Goal: Complete application form: Complete application form

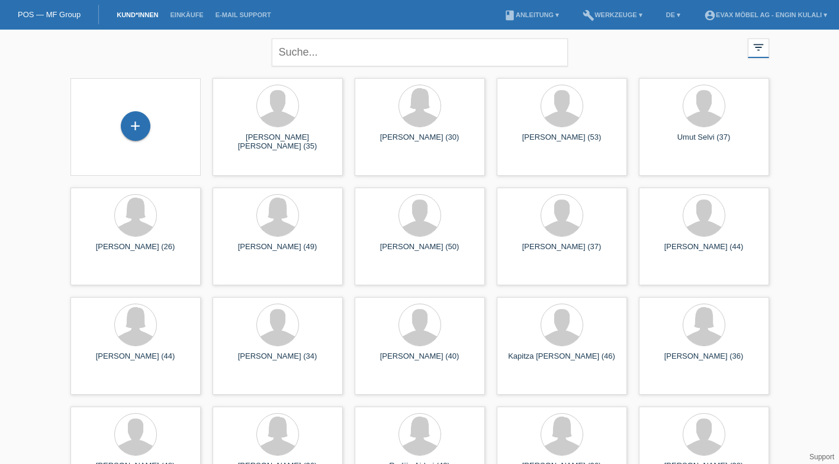
click at [144, 119] on div "+" at bounding box center [135, 126] width 28 height 20
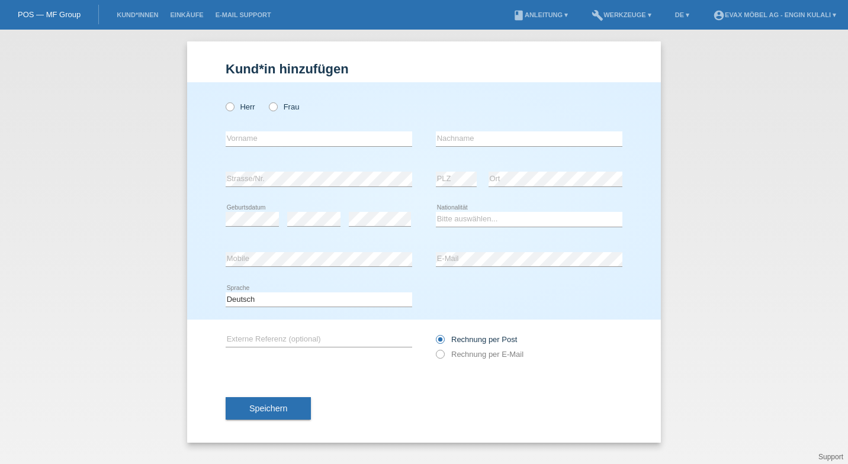
click at [267, 101] on icon at bounding box center [267, 101] width 0 height 0
click at [274, 107] on input "Frau" at bounding box center [273, 106] width 8 height 8
radio input "true"
click at [224, 101] on icon at bounding box center [224, 101] width 0 height 0
click at [230, 105] on input "Herr" at bounding box center [230, 106] width 8 height 8
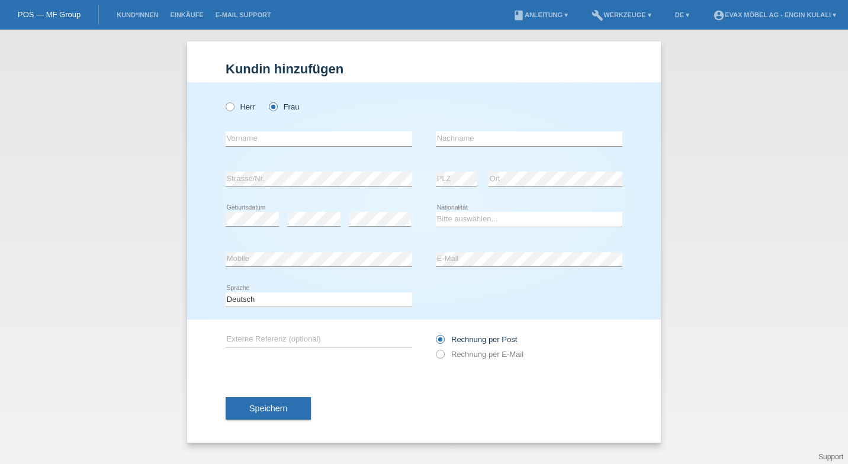
radio input "true"
click at [311, 144] on input "text" at bounding box center [319, 138] width 187 height 15
type input "edon"
click at [470, 140] on input "text" at bounding box center [529, 138] width 187 height 15
type input "Haliti"
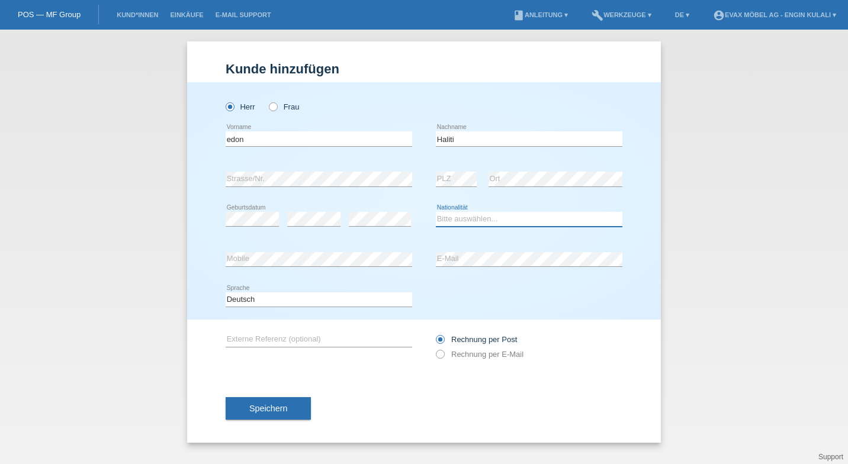
click at [468, 220] on select "Bitte auswählen... Schweiz Deutschland Liechtenstein Österreich ------------ Af…" at bounding box center [529, 219] width 187 height 14
click at [488, 220] on select "Bitte auswählen... Schweiz Deutschland Liechtenstein Österreich ------------ Af…" at bounding box center [529, 219] width 187 height 14
select select "MK"
click at [436, 212] on select "Bitte auswählen... Schweiz Deutschland Liechtenstein Österreich ------------ Af…" at bounding box center [529, 219] width 187 height 14
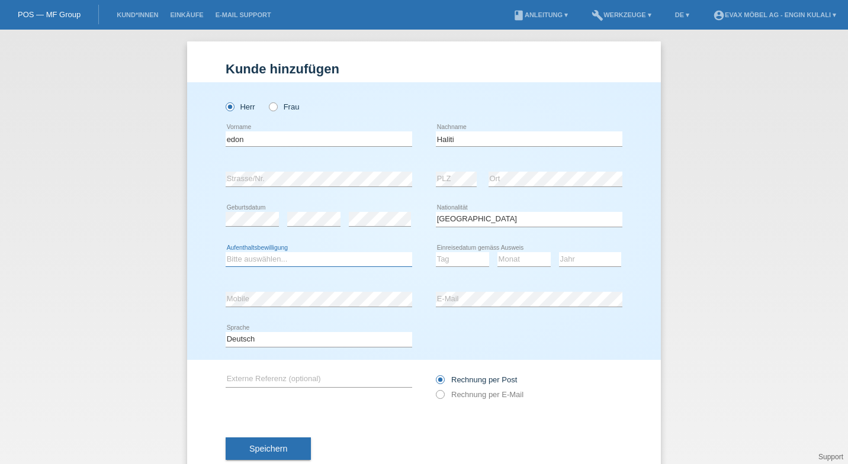
click at [279, 258] on select "Bitte auswählen... C B B - Flüchtlingsstatus Andere" at bounding box center [319, 259] width 187 height 14
select select "C"
click at [226, 252] on select "Bitte auswählen... C B B - Flüchtlingsstatus Andere" at bounding box center [319, 259] width 187 height 14
click at [449, 263] on select "Tag 01 02 03 04 05 06 07 08 09 10 11" at bounding box center [462, 259] width 53 height 14
select select "03"
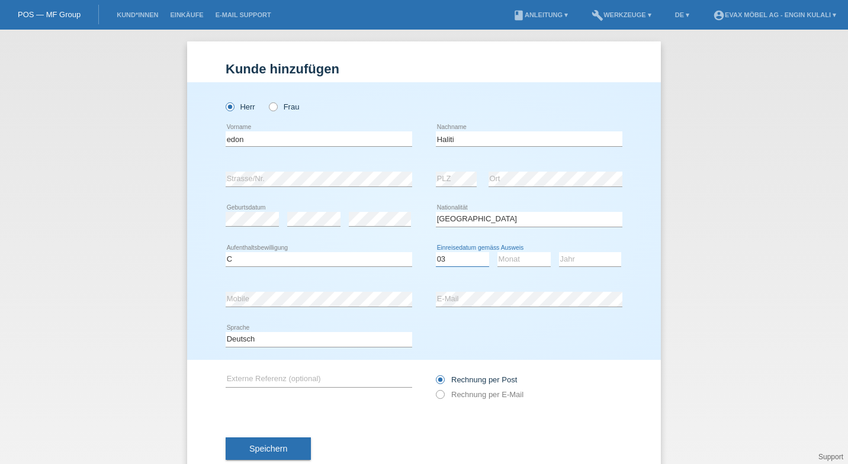
click at [436, 252] on select "Tag 01 02 03 04 05 06 07 08 09 10 11" at bounding box center [462, 259] width 53 height 14
click at [520, 258] on select "Monat 01 02 03 04 05 06 07 08 09 10 11" at bounding box center [523, 259] width 53 height 14
select select "02"
click at [497, 252] on select "Monat 01 02 03 04 05 06 07 08 09 10 11" at bounding box center [523, 259] width 53 height 14
click at [581, 265] on select "Jahr 2025 2024 2023 2022 2021 2020 2019 2018 2017 2016 2015 2014 2013 2012 2011…" at bounding box center [590, 259] width 62 height 14
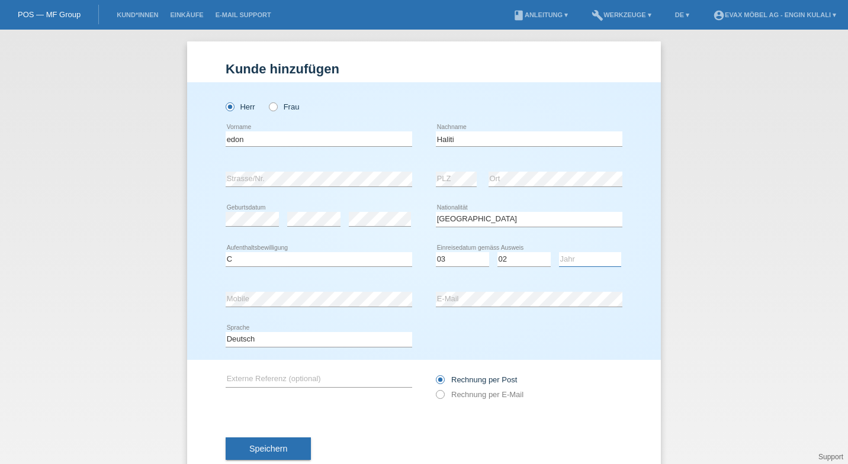
select select "2000"
click at [559, 252] on select "Jahr 2025 2024 2023 2022 2021 2020 2019 2018 2017 2016 2015 2014 2013 2012 2011…" at bounding box center [590, 259] width 62 height 14
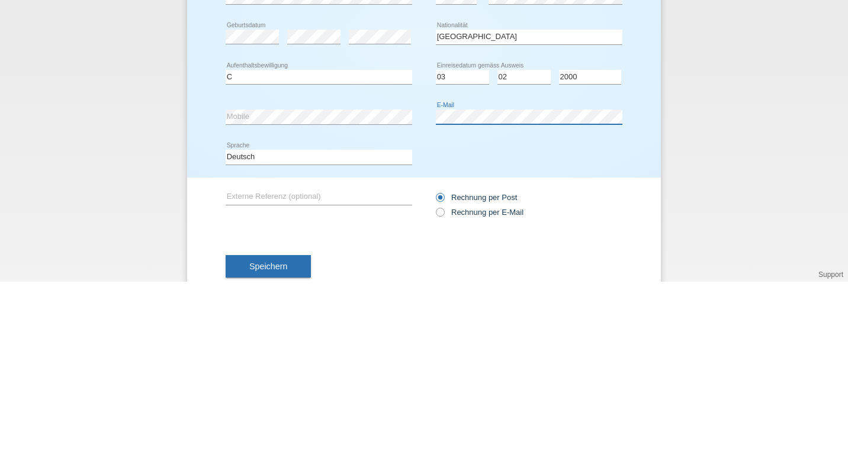
scroll to position [31, 0]
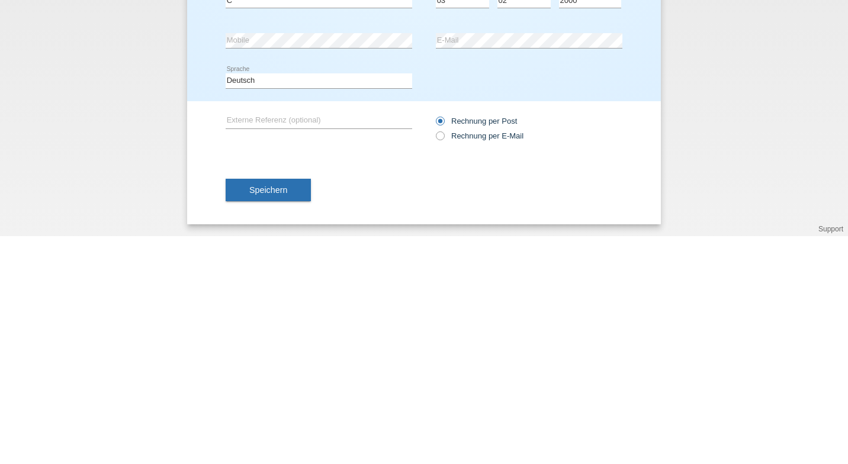
click at [285, 419] on button "Speichern" at bounding box center [268, 418] width 85 height 22
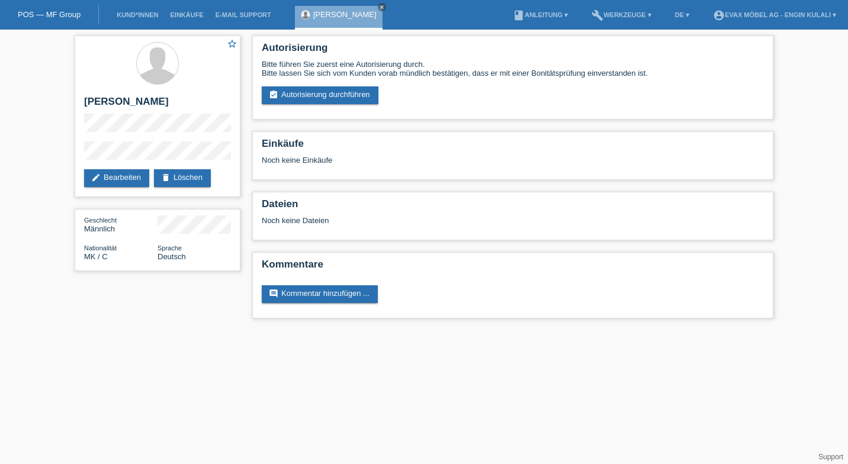
click at [327, 90] on link "assignment_turned_in Autorisierung durchführen" at bounding box center [320, 95] width 117 height 18
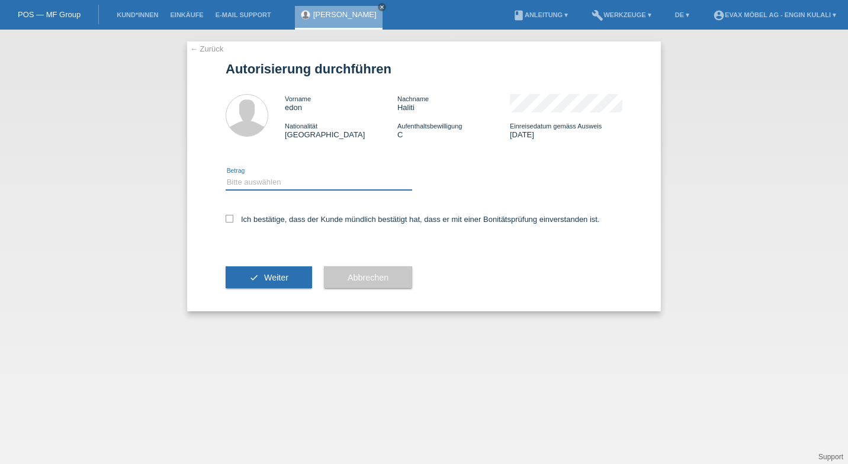
click at [258, 179] on select "Bitte auswählen CHF 1.00 - CHF 499.00 CHF 500.00 - CHF 1'999.00 CHF 2'000.00 - …" at bounding box center [319, 182] width 187 height 14
select select "3"
click at [226, 176] on select "Bitte auswählen CHF 1.00 - CHF 499.00 CHF 500.00 - CHF 1'999.00 CHF 2'000.00 - …" at bounding box center [319, 182] width 187 height 14
click at [229, 219] on icon at bounding box center [230, 219] width 8 height 8
click at [229, 219] on input "Ich bestätige, dass der Kunde mündlich bestätigt hat, dass er mit einer Bonität…" at bounding box center [230, 219] width 8 height 8
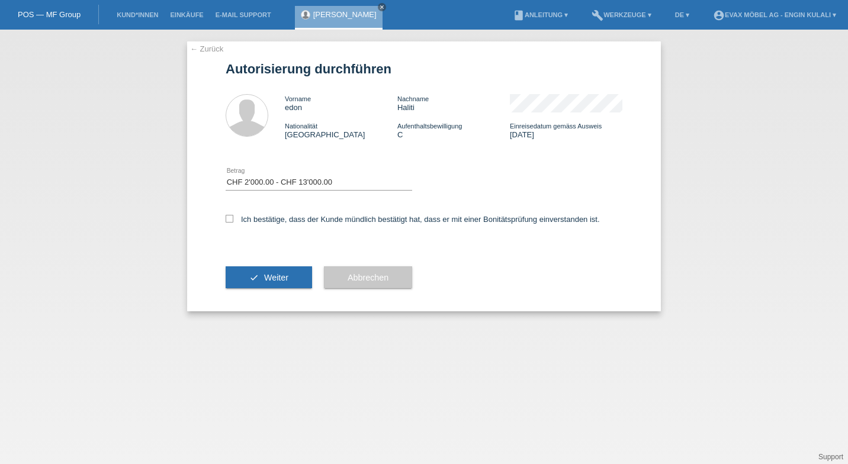
checkbox input "true"
click at [281, 281] on span "Weiter" at bounding box center [276, 277] width 24 height 9
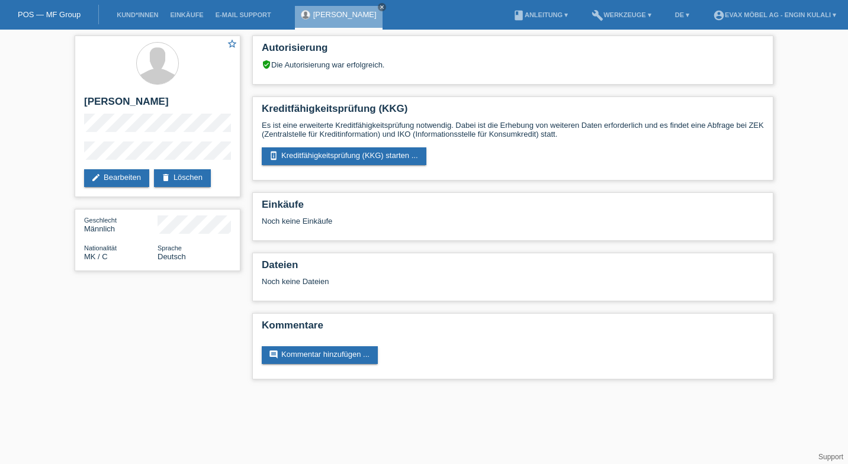
click at [343, 155] on link "perm_device_information Kreditfähigkeitsprüfung (KKG) starten ..." at bounding box center [344, 156] width 165 height 18
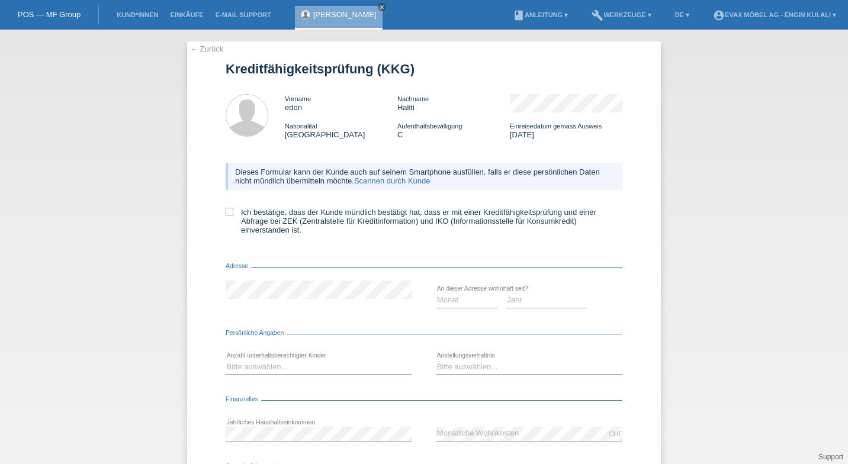
click at [227, 213] on icon at bounding box center [230, 212] width 8 height 8
click at [227, 213] on input "Ich bestätige, dass der Kunde mündlich bestätigt hat, dass er mit einer Kreditf…" at bounding box center [230, 212] width 8 height 8
checkbox input "true"
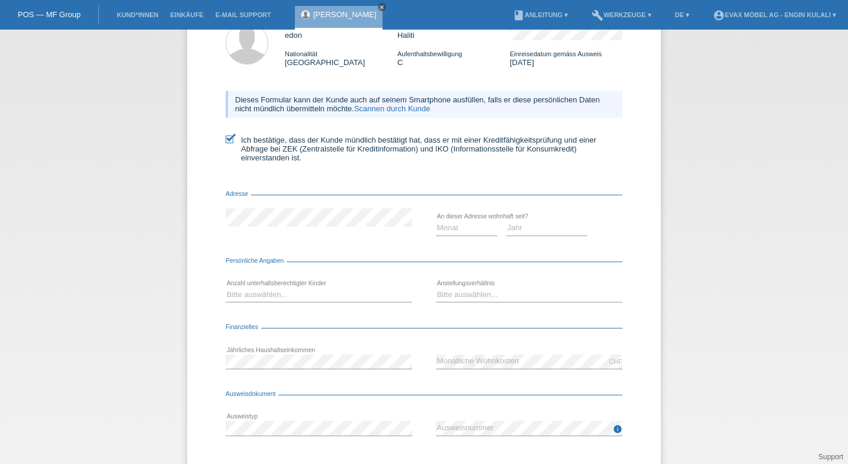
scroll to position [129, 0]
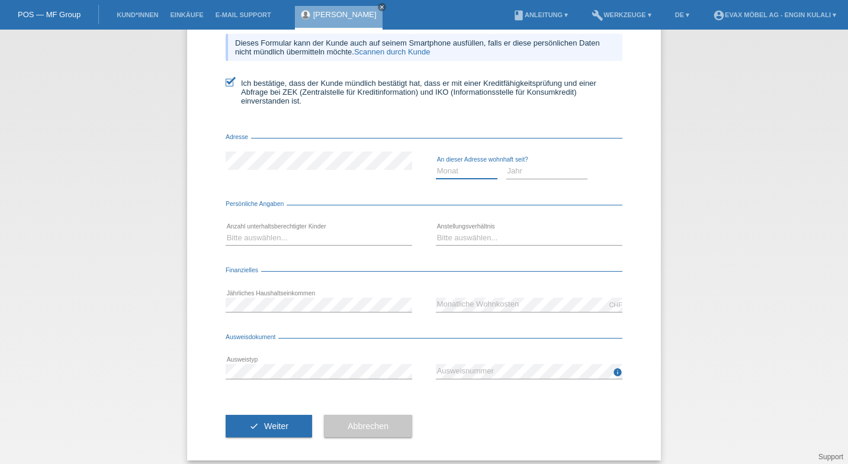
click at [445, 178] on select "Monat 01 02 03 04 05 06 07 08 09 10" at bounding box center [467, 171] width 62 height 14
select select "02"
click at [436, 166] on select "Monat 01 02 03 04 05 06 07 08 09 10" at bounding box center [467, 171] width 62 height 14
click at [532, 177] on select "Jahr 2025 2024 2023 2022 2021 2020 2019 2018 2017 2016 2015 2014 2013 2012 2011…" at bounding box center [547, 171] width 82 height 14
select select "2024"
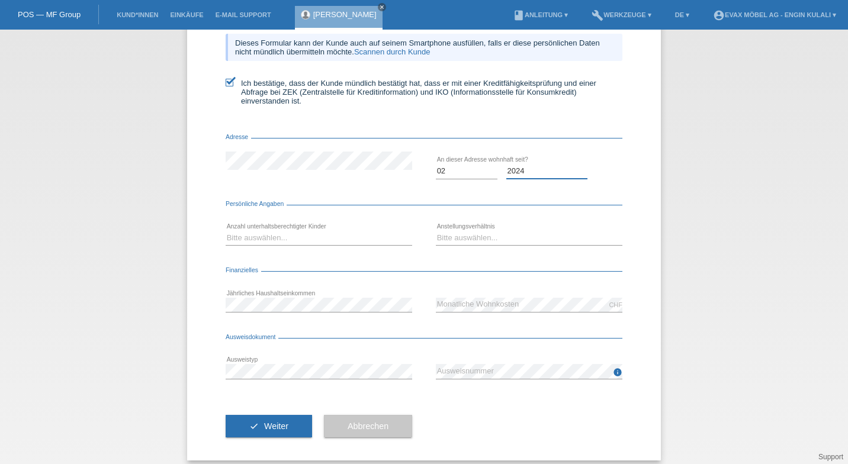
click at [506, 166] on select "Jahr 2025 2024 2023 2022 2021 2020 2019 2018 2017 2016 2015 2014 2013 2012 2011…" at bounding box center [547, 171] width 82 height 14
click at [272, 245] on select "Bitte auswählen... 0 1 2 3 4 5 6 7 8 9" at bounding box center [319, 238] width 187 height 14
select select "0"
click at [226, 233] on select "Bitte auswählen... 0 1 2 3 4 5 6 7 8 9" at bounding box center [319, 238] width 187 height 14
click at [487, 244] on select "Bitte auswählen... Unbefristet Befristet Lehrling/Student Pensioniert Nicht arb…" at bounding box center [529, 238] width 187 height 14
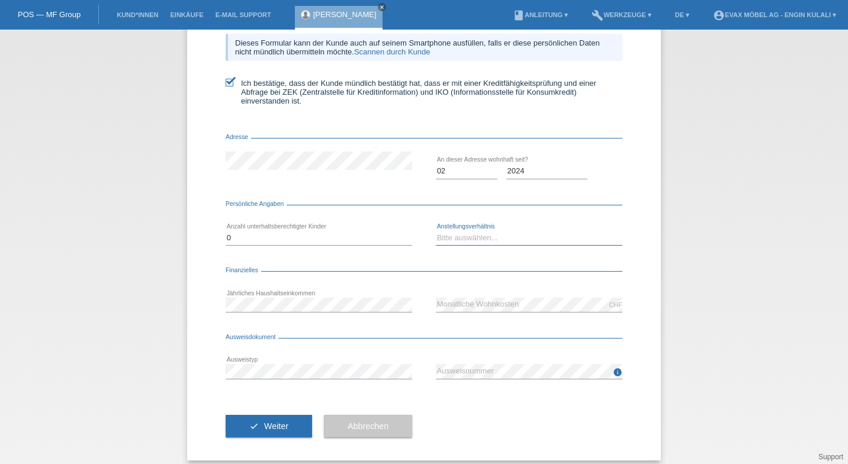
select select "UNLIMITED"
click at [436, 233] on select "Bitte auswählen... Unbefristet Befristet Lehrling/Student Pensioniert Nicht arb…" at bounding box center [529, 238] width 187 height 14
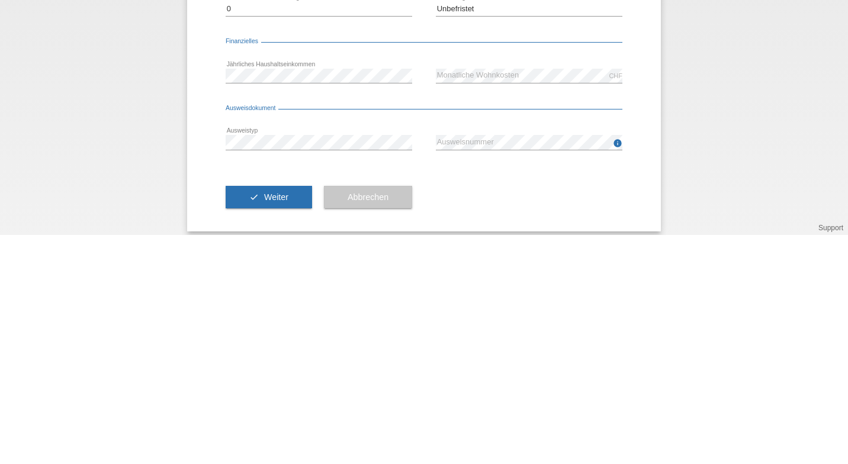
click at [264, 431] on span "Weiter" at bounding box center [276, 426] width 24 height 9
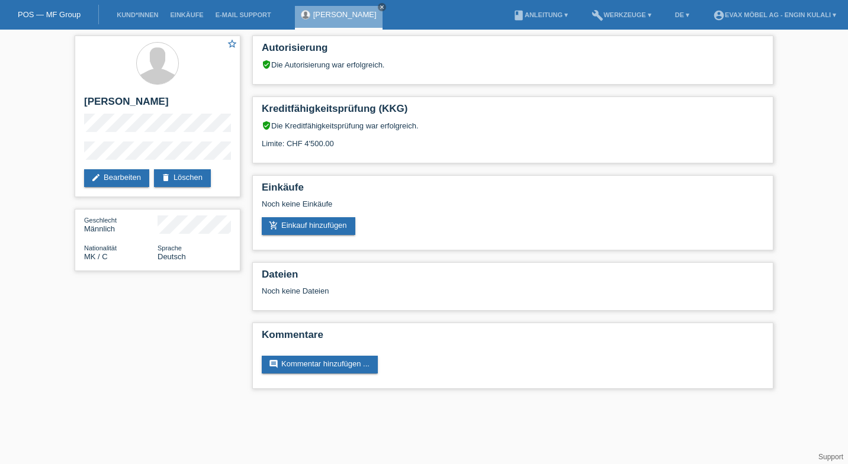
click at [142, 15] on link "Kund*innen" at bounding box center [137, 14] width 53 height 7
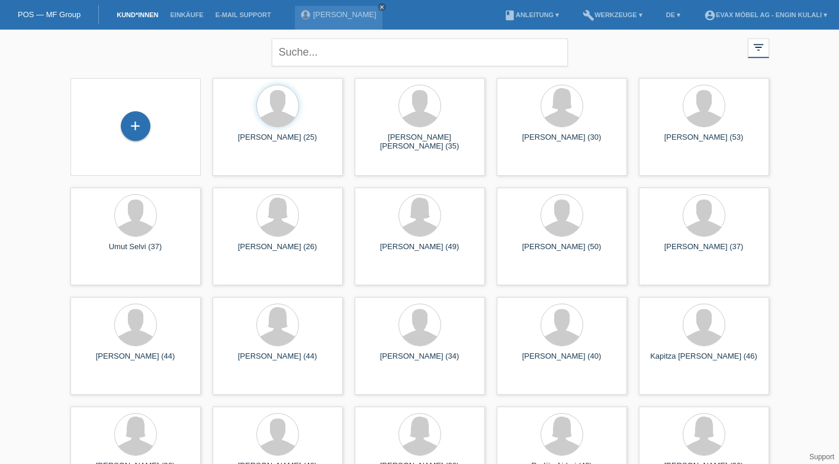
click at [143, 135] on div "+" at bounding box center [135, 126] width 28 height 20
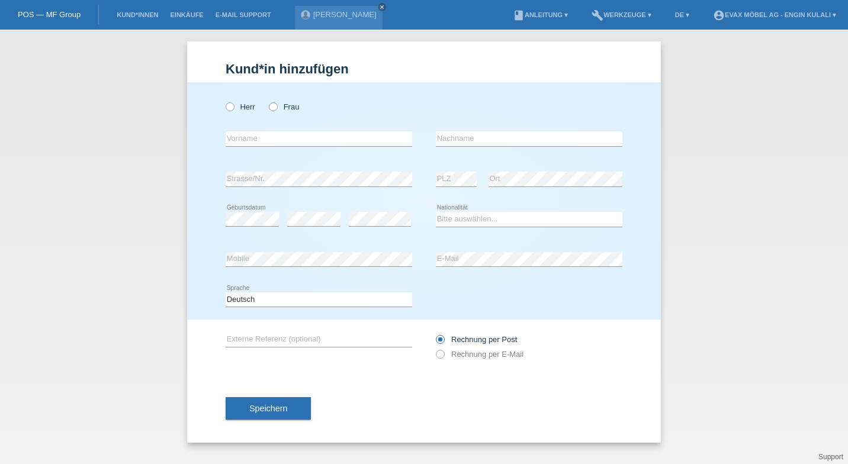
click at [267, 101] on icon at bounding box center [267, 101] width 0 height 0
click at [271, 107] on input "Frau" at bounding box center [273, 106] width 8 height 8
radio input "true"
click at [320, 136] on input "text" at bounding box center [319, 138] width 187 height 15
type input "Adelina"
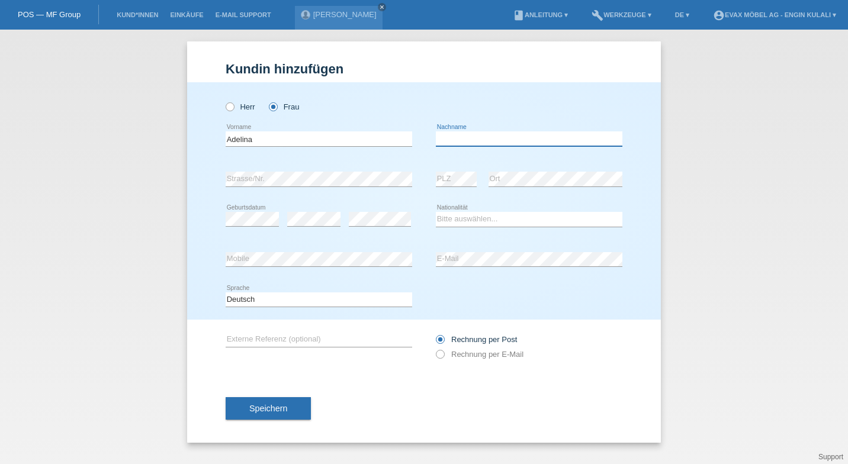
click at [472, 143] on input "text" at bounding box center [529, 138] width 187 height 15
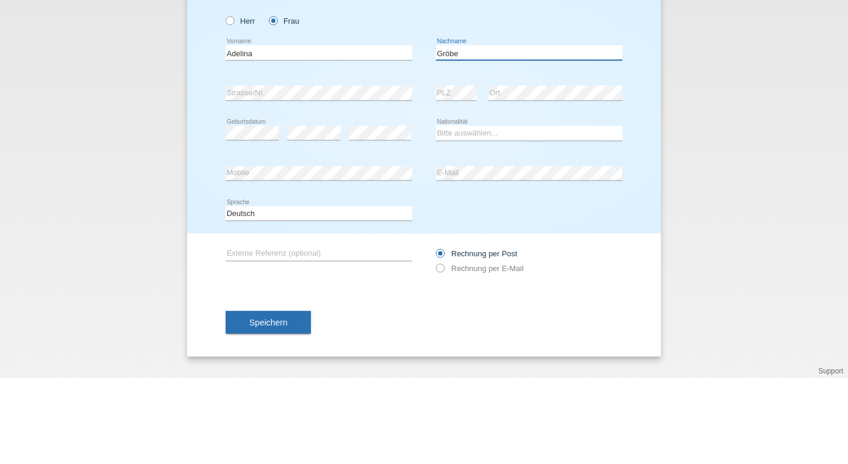
type input "Gröbe"
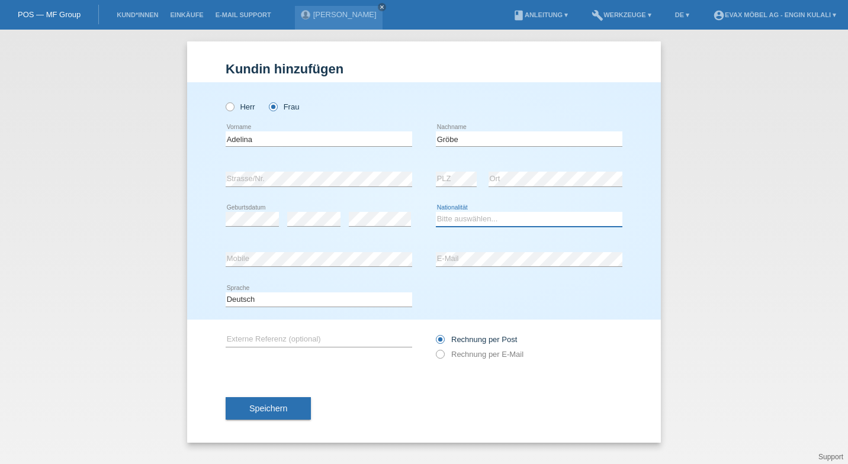
click at [487, 218] on select "Bitte auswählen... Schweiz Deutschland Liechtenstein Österreich ------------ Af…" at bounding box center [529, 219] width 187 height 14
select select "DE"
click at [436, 212] on select "Bitte auswählen... Schweiz Deutschland Liechtenstein Österreich ------------ Af…" at bounding box center [529, 219] width 187 height 14
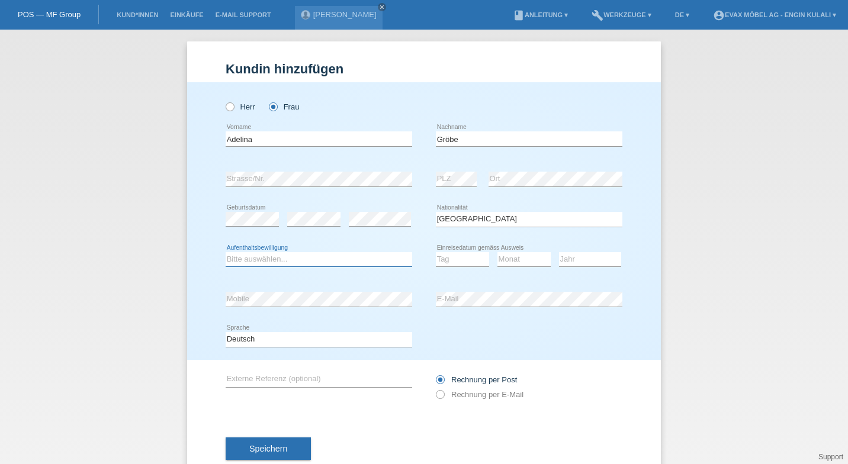
click at [268, 262] on select "Bitte auswählen... C B B - Flüchtlingsstatus Andere" at bounding box center [319, 259] width 187 height 14
select select "C"
click at [226, 252] on select "Bitte auswählen... C B B - Flüchtlingsstatus Andere" at bounding box center [319, 259] width 187 height 14
click at [458, 261] on select "Tag 01 02 03 04 05 06 07 08 09 10 11" at bounding box center [462, 259] width 53 height 14
select select "01"
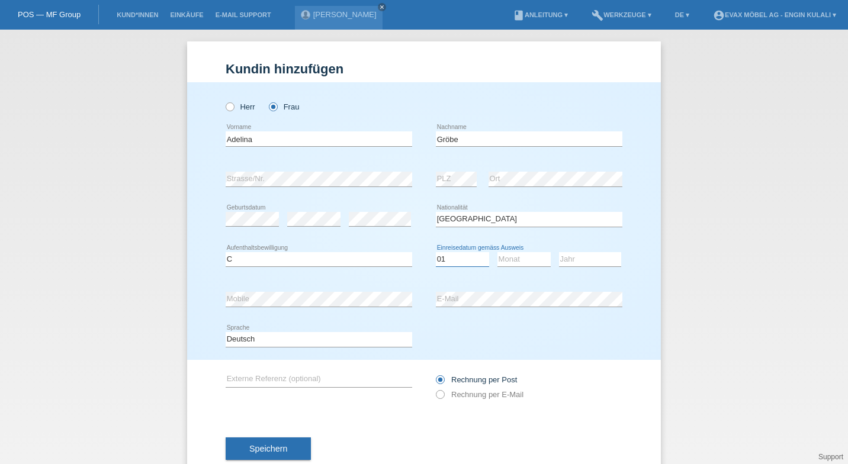
click at [436, 252] on select "Tag 01 02 03 04 05 06 07 08 09 10 11" at bounding box center [462, 259] width 53 height 14
click at [518, 262] on select "Monat 01 02 03 04 05 06 07 08 09 10 11" at bounding box center [523, 259] width 53 height 14
select select "12"
click at [497, 252] on select "Monat 01 02 03 04 05 06 07 08 09 10 11" at bounding box center [523, 259] width 53 height 14
click at [579, 262] on select "Jahr 2025 2024 2023 2022 2021 2020 2019 2018 2017 2016 2015 2014 2013 2012 2011…" at bounding box center [590, 259] width 62 height 14
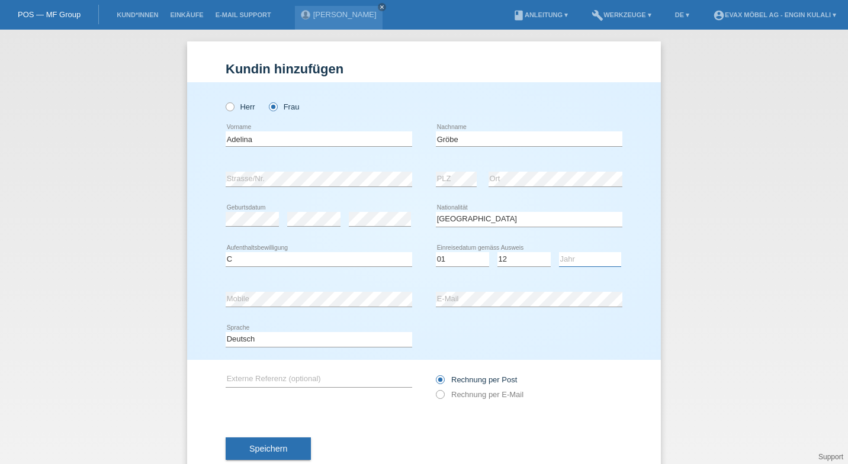
select select "2012"
click at [559, 252] on select "Jahr 2025 2024 2023 2022 2021 2020 2019 2018 2017 2016 2015 2014 2013 2012 2011…" at bounding box center [590, 259] width 62 height 14
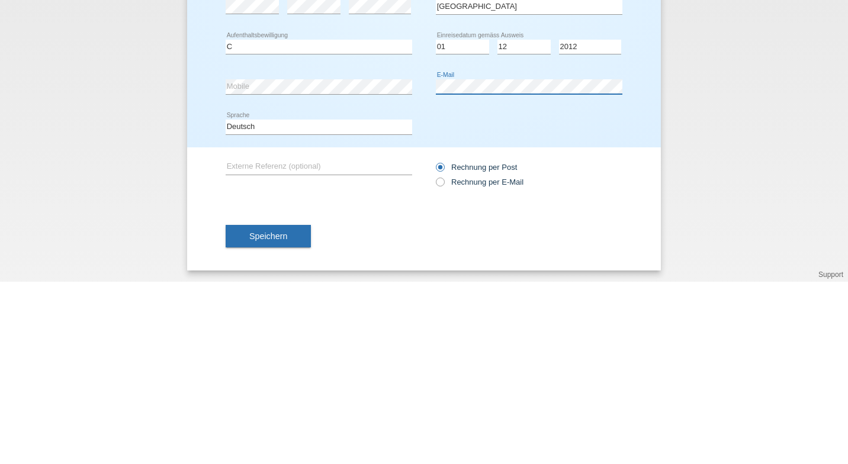
scroll to position [31, 0]
click at [294, 413] on button "Speichern" at bounding box center [268, 418] width 85 height 22
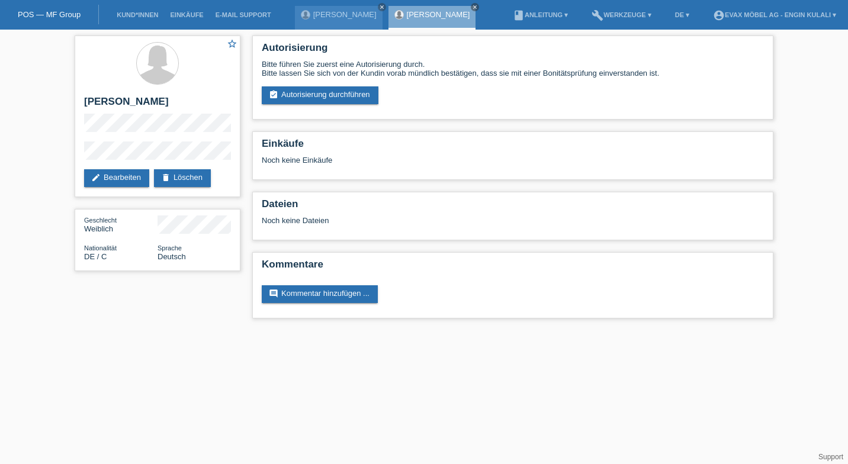
click at [322, 97] on link "assignment_turned_in Autorisierung durchführen" at bounding box center [320, 95] width 117 height 18
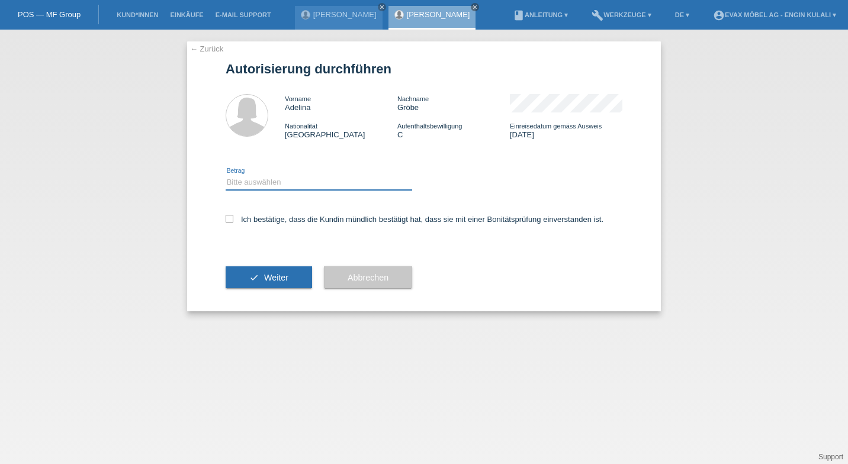
click at [282, 185] on select "Bitte auswählen CHF 1.00 - CHF 499.00 CHF 500.00 - CHF 1'999.00 CHF 2'000.00 - …" at bounding box center [319, 182] width 187 height 14
select select "3"
click at [226, 176] on select "Bitte auswählen CHF 1.00 - CHF 499.00 CHF 500.00 - CHF 1'999.00 CHF 2'000.00 - …" at bounding box center [319, 182] width 187 height 14
click at [230, 219] on icon at bounding box center [230, 219] width 8 height 8
click at [230, 219] on input "Ich bestätige, dass die Kundin mündlich bestätigt hat, dass sie mit einer Bonit…" at bounding box center [230, 219] width 8 height 8
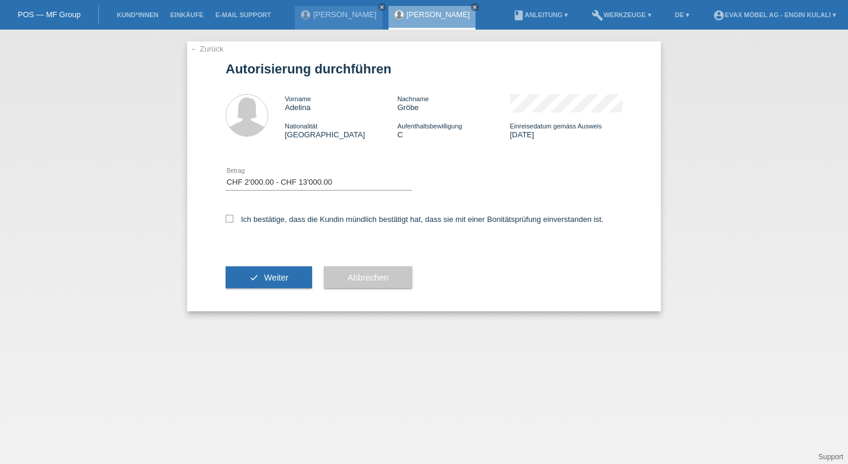
checkbox input "true"
click at [254, 278] on icon "check" at bounding box center [253, 277] width 9 height 9
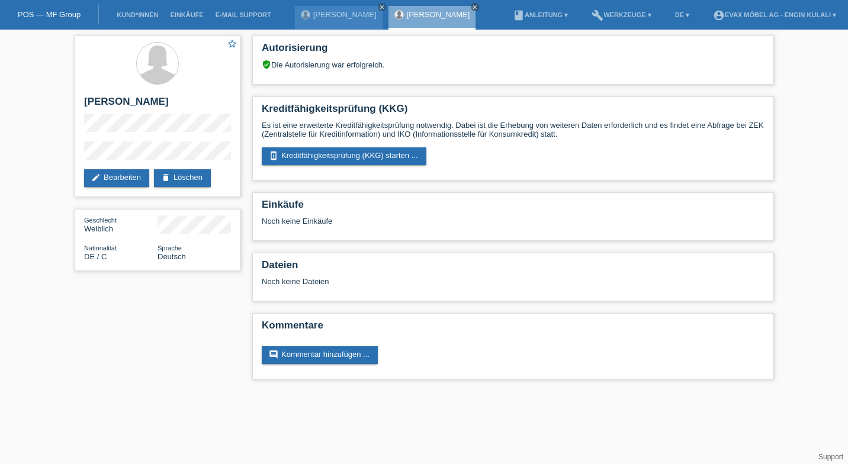
click at [354, 156] on link "perm_device_information Kreditfähigkeitsprüfung (KKG) starten ..." at bounding box center [344, 156] width 165 height 18
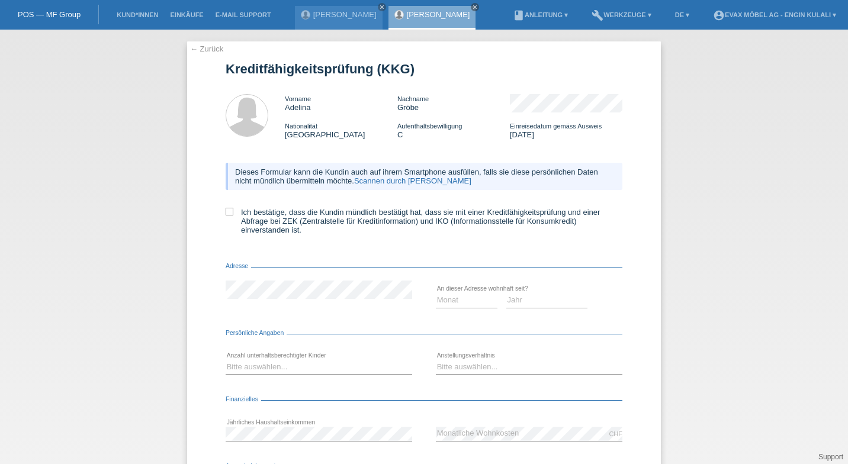
click at [226, 213] on icon at bounding box center [230, 212] width 8 height 8
click at [226, 213] on input "Ich bestätige, dass die Kundin mündlich bestätigt hat, dass sie mit einer Kredi…" at bounding box center [230, 212] width 8 height 8
checkbox input "true"
click at [457, 298] on select "Monat 01 02 03 04 05 06 07 08 09 10" at bounding box center [467, 300] width 62 height 14
select select "01"
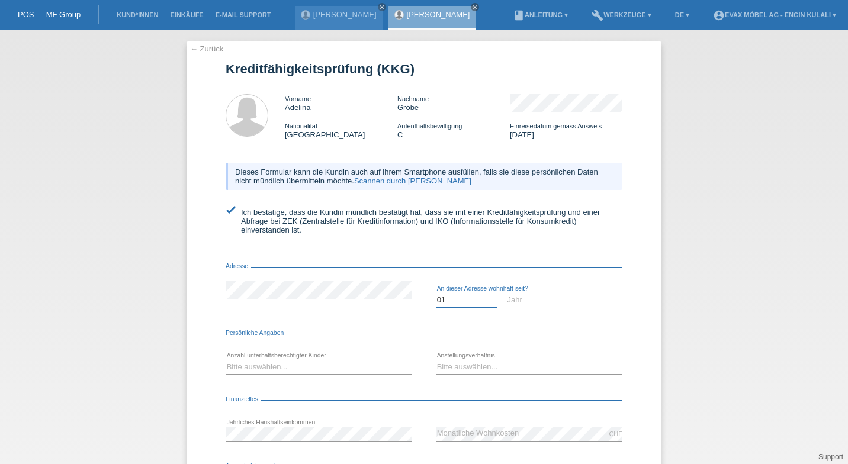
click at [436, 295] on select "Monat 01 02 03 04 05 06 07 08 09 10" at bounding box center [467, 300] width 62 height 14
click at [529, 302] on select "Jahr 2025 2024 2023 2022 2021 2020 2019 2018 2017 2016 2015 2014 2013 2012 2011…" at bounding box center [547, 300] width 82 height 14
select select "2012"
click at [506, 295] on select "Jahr 2025 2024 2023 2022 2021 2020 2019 2018 2017 2016 2015 2014 2013 2012 2011…" at bounding box center [547, 300] width 82 height 14
click at [292, 372] on select "Bitte auswählen... 0 1 2 3 4 5 6 7 8 9" at bounding box center [319, 367] width 187 height 14
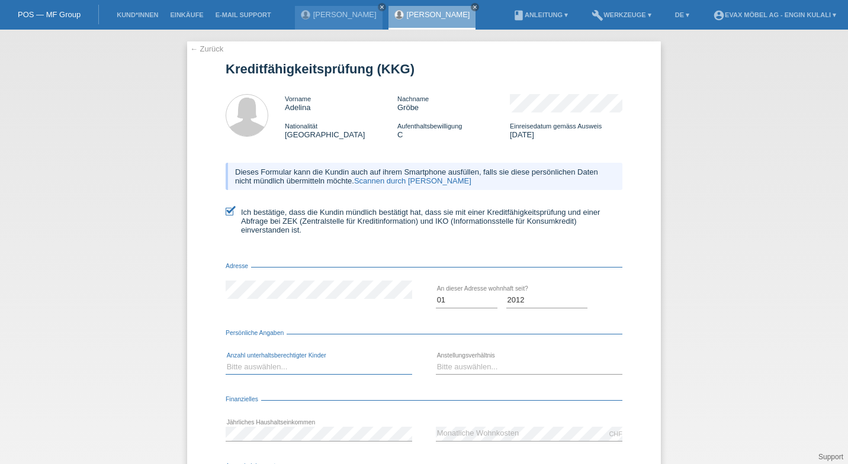
select select "0"
click at [226, 362] on select "Bitte auswählen... 0 1 2 3 4 5 6 7 8 9" at bounding box center [319, 367] width 187 height 14
click at [459, 306] on select "Monat 01 02 03 04 05 06 07 08 09 10" at bounding box center [467, 300] width 62 height 14
select select "12"
click at [436, 295] on select "Monat 01 02 03 04 05 06 07 08 09 10" at bounding box center [467, 300] width 62 height 14
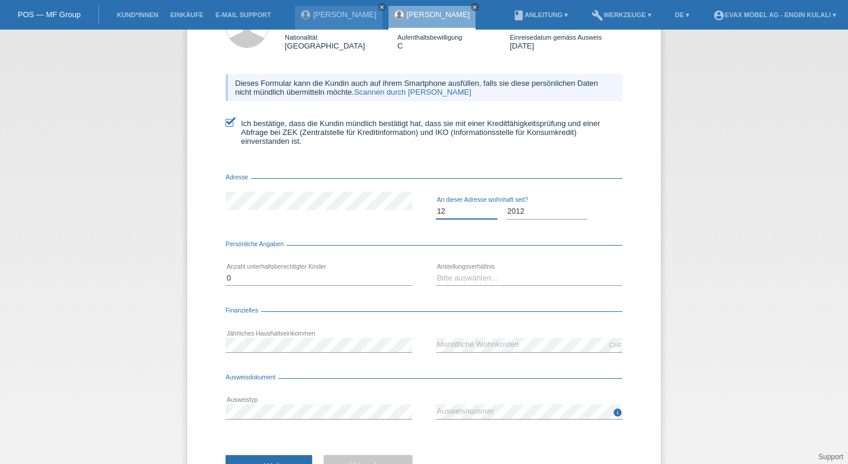
scroll to position [87, 0]
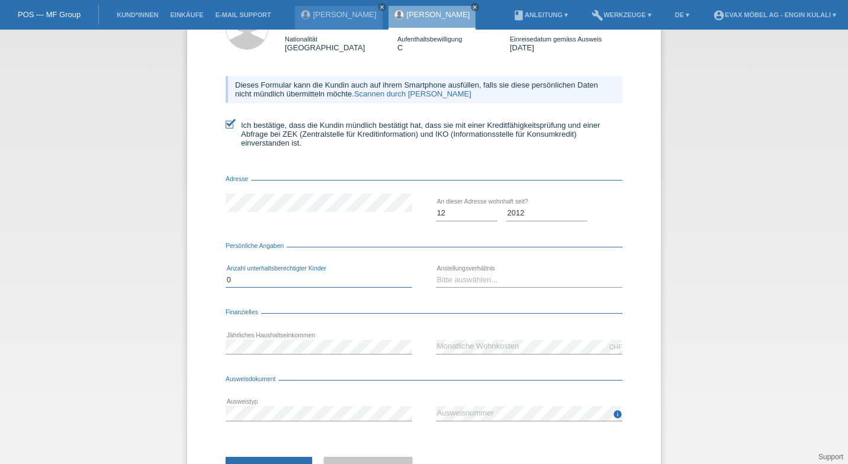
click at [298, 287] on select "Bitte auswählen... 0 1 2 3 4 5 6 7 8 9" at bounding box center [319, 280] width 187 height 14
click at [472, 285] on select "Bitte auswählen... Unbefristet Befristet Lehrling/Student Pensioniert Nicht arb…" at bounding box center [529, 280] width 187 height 14
select select "UNLIMITED"
click at [436, 275] on select "Bitte auswählen... Unbefristet Befristet Lehrling/Student Pensioniert Nicht arb…" at bounding box center [529, 280] width 187 height 14
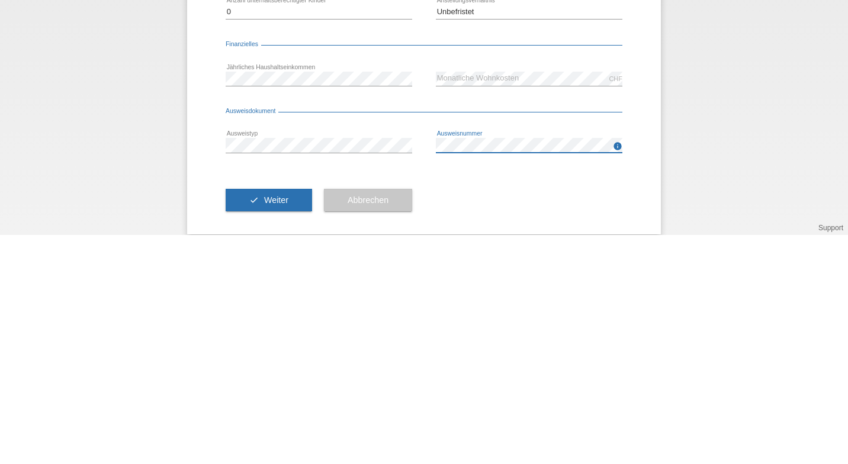
scroll to position [140, 0]
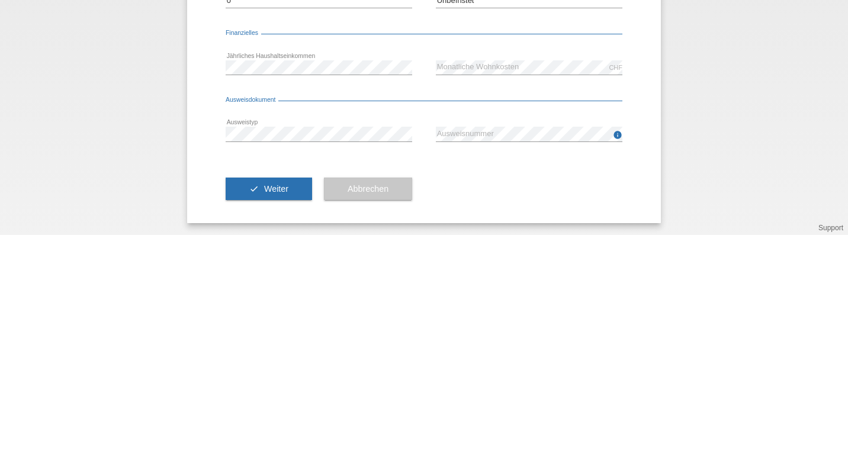
click at [274, 416] on span "Weiter" at bounding box center [276, 417] width 24 height 9
